Goal: Navigation & Orientation: Locate item on page

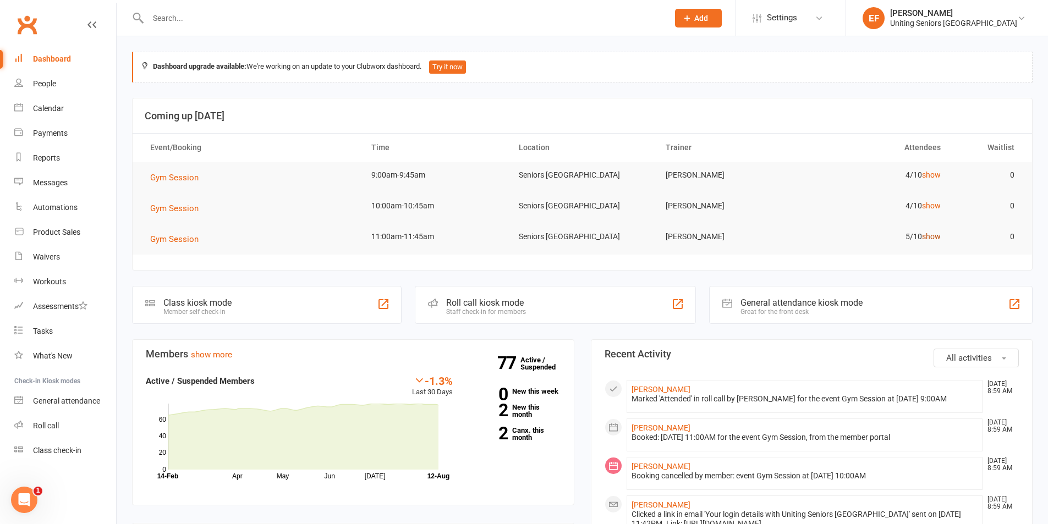
click at [935, 237] on link "show" at bounding box center [931, 236] width 19 height 9
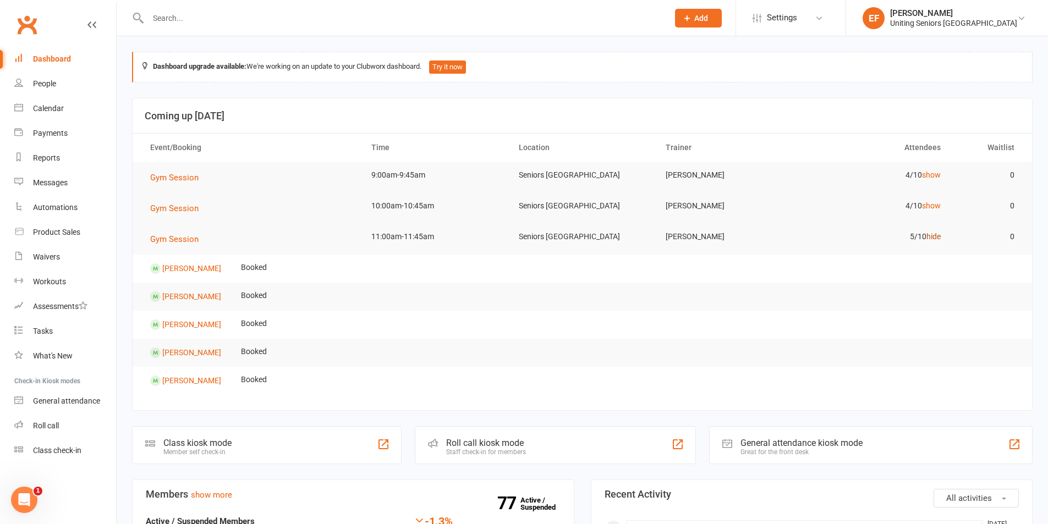
click at [935, 237] on link "hide" at bounding box center [933, 236] width 14 height 9
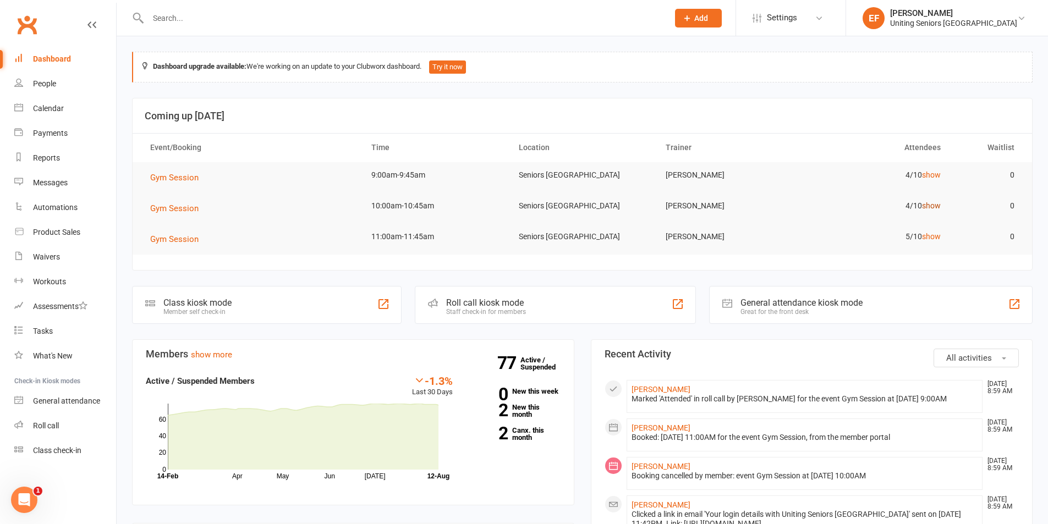
click at [934, 207] on link "show" at bounding box center [931, 205] width 19 height 9
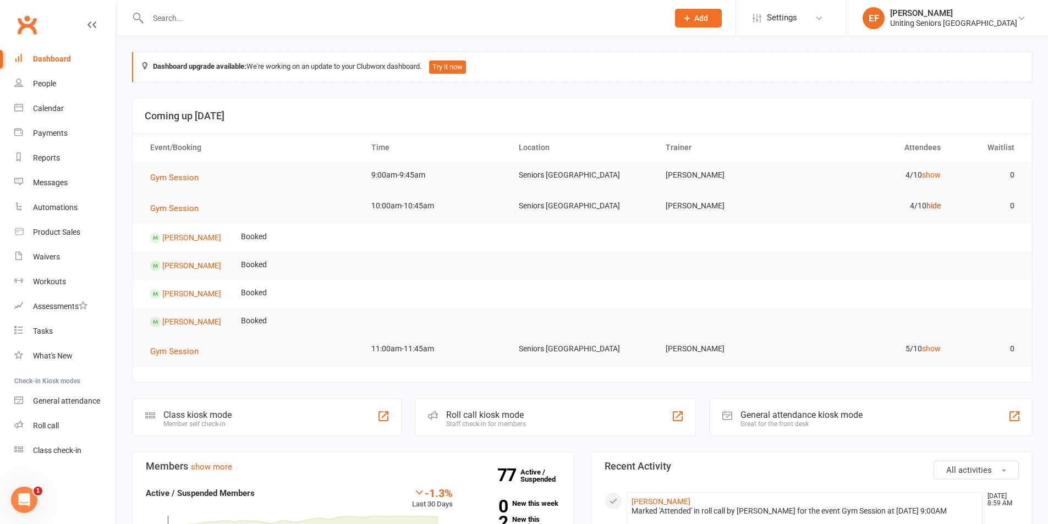
click at [934, 207] on link "hide" at bounding box center [933, 205] width 14 height 9
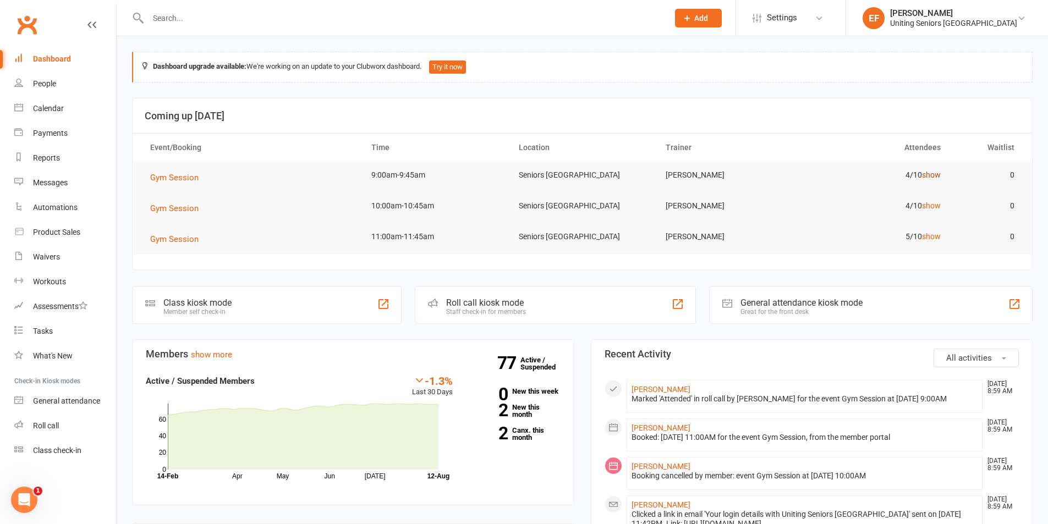
click at [935, 172] on link "show" at bounding box center [931, 175] width 19 height 9
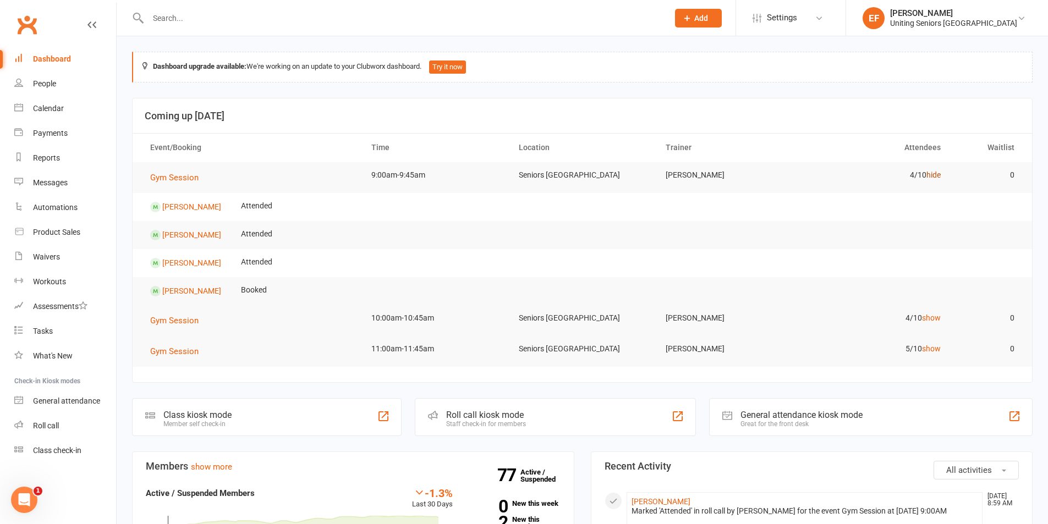
click at [935, 174] on link "hide" at bounding box center [933, 175] width 14 height 9
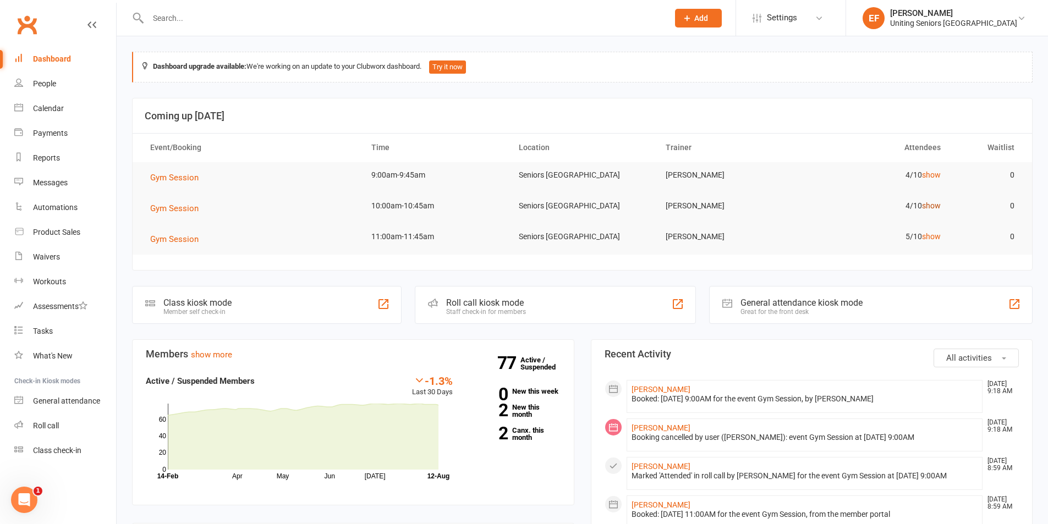
click at [930, 206] on link "show" at bounding box center [931, 205] width 19 height 9
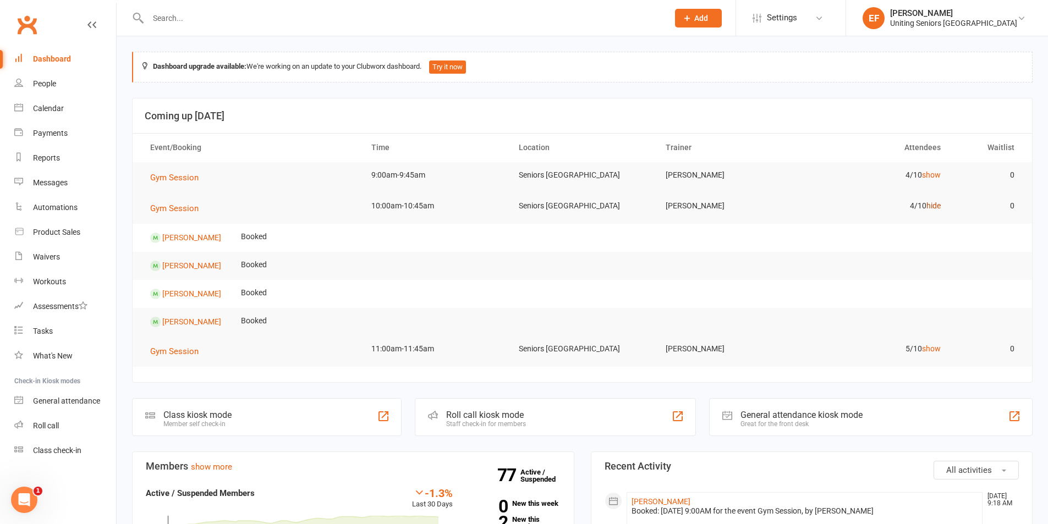
click at [930, 206] on link "hide" at bounding box center [933, 205] width 14 height 9
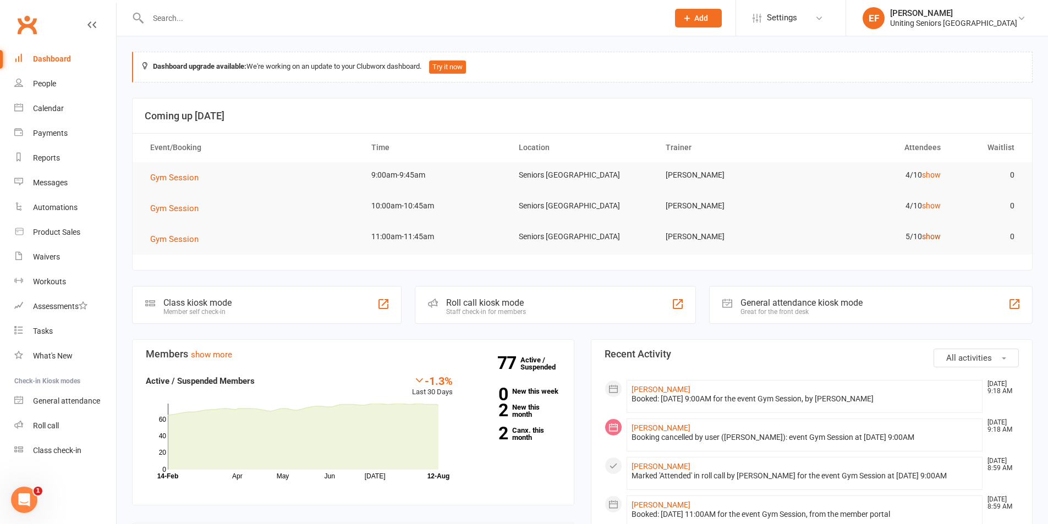
click at [923, 238] on link "show" at bounding box center [931, 236] width 19 height 9
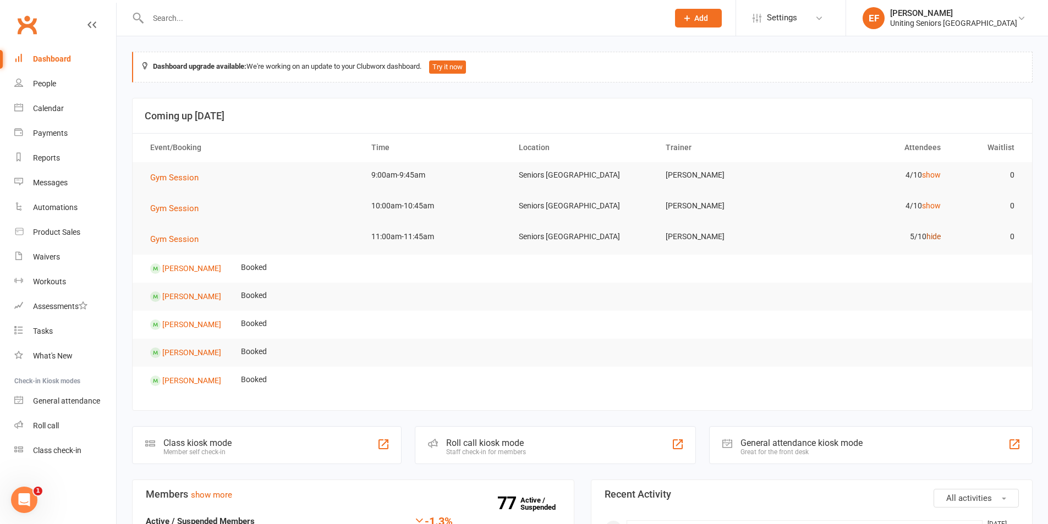
click at [935, 240] on link "hide" at bounding box center [933, 236] width 14 height 9
